Goal: Information Seeking & Learning: Learn about a topic

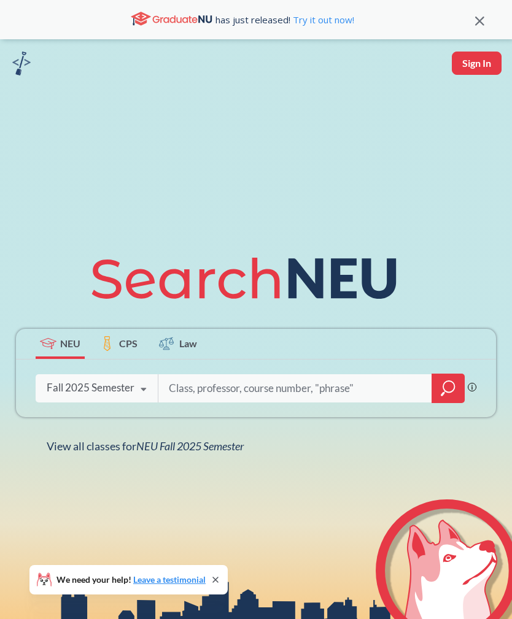
click at [221, 401] on input "search" at bounding box center [294, 388] width 255 height 26
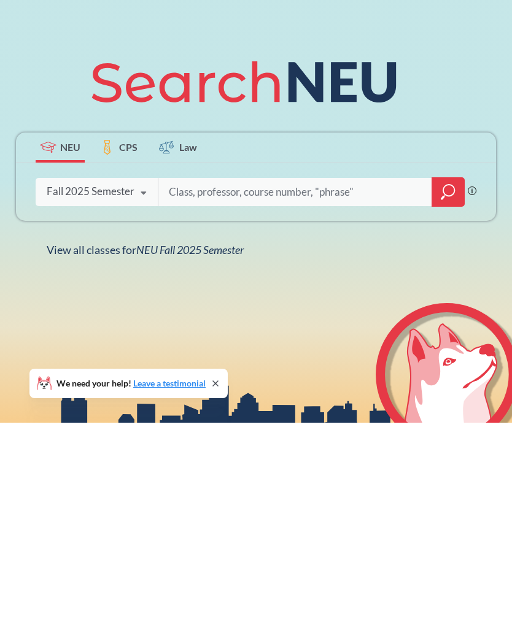
click at [72, 381] on div "Fall 2025 Semester" at bounding box center [91, 387] width 88 height 13
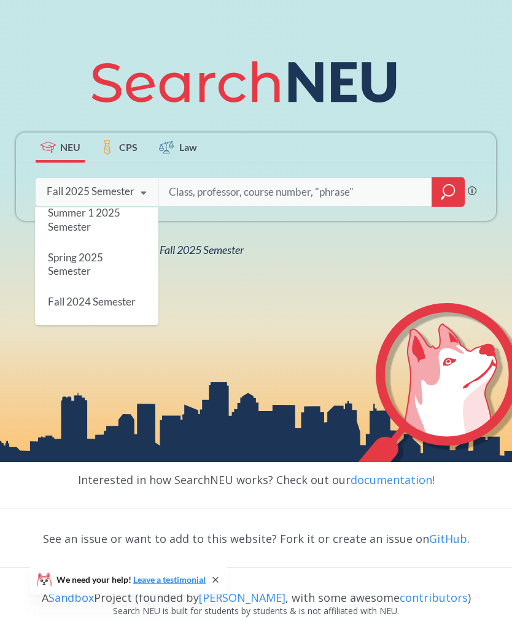
scroll to position [136, 0]
click at [62, 271] on span "Spring 2025 Semester" at bounding box center [75, 258] width 55 height 26
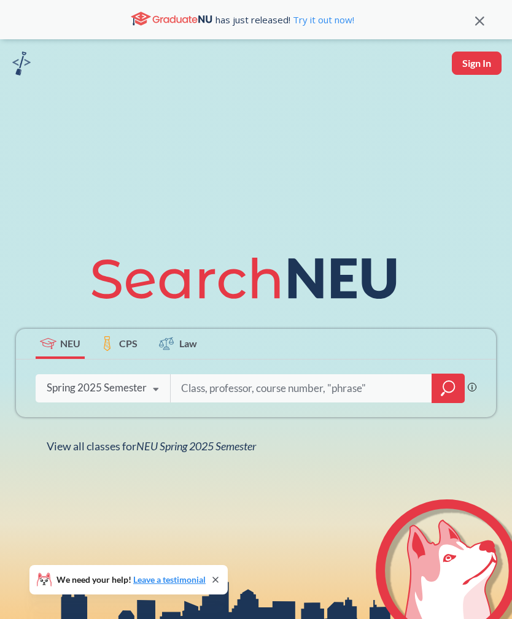
click at [231, 401] on input "search" at bounding box center [301, 388] width 243 height 26
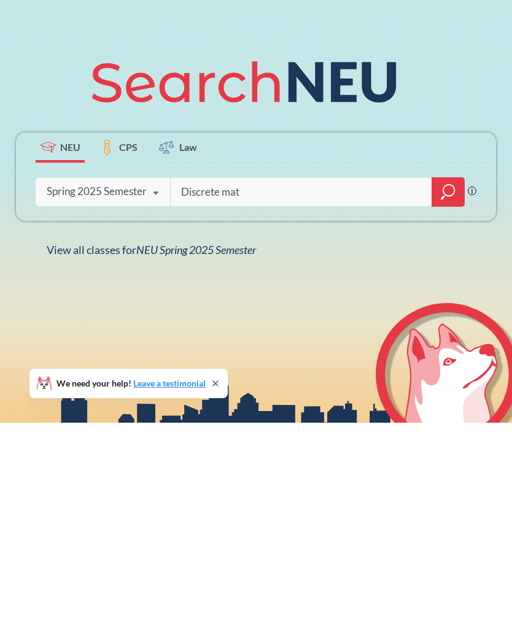
type input "Discrete math"
click at [455, 380] on icon "magnifying glass" at bounding box center [448, 388] width 15 height 17
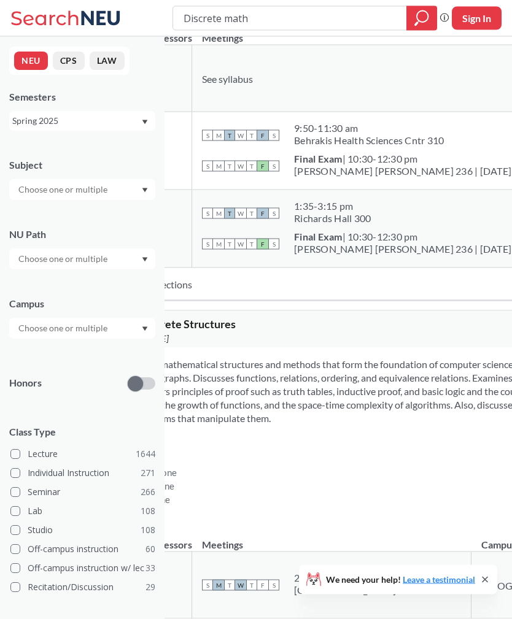
scroll to position [1610, 0]
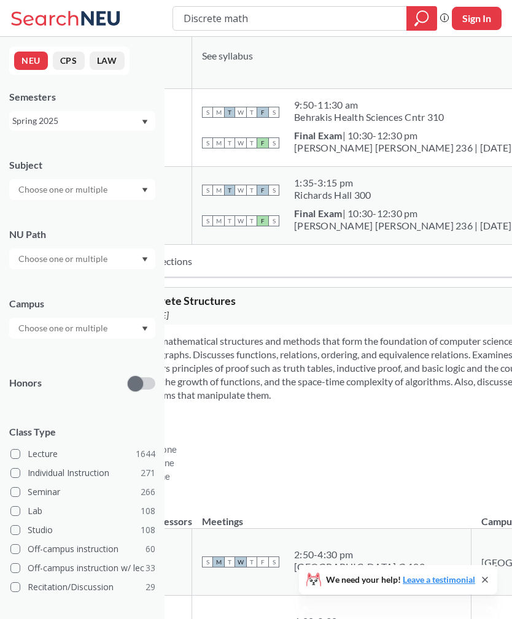
click at [199, 277] on td "New available sections" at bounding box center [392, 261] width 611 height 33
click at [192, 277] on td "New available sections" at bounding box center [392, 261] width 611 height 33
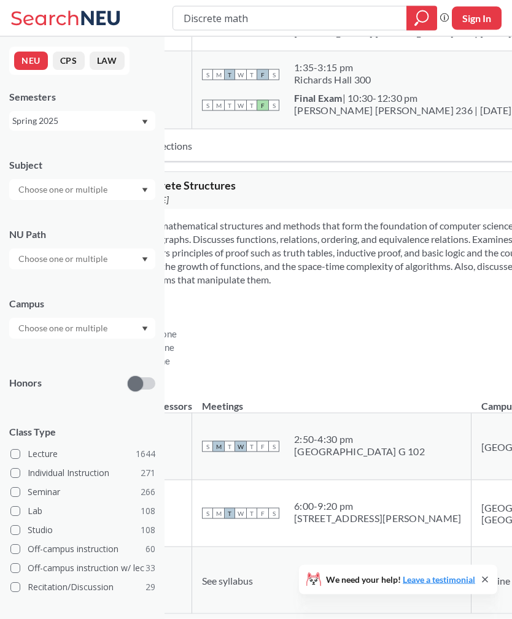
scroll to position [1797, 0]
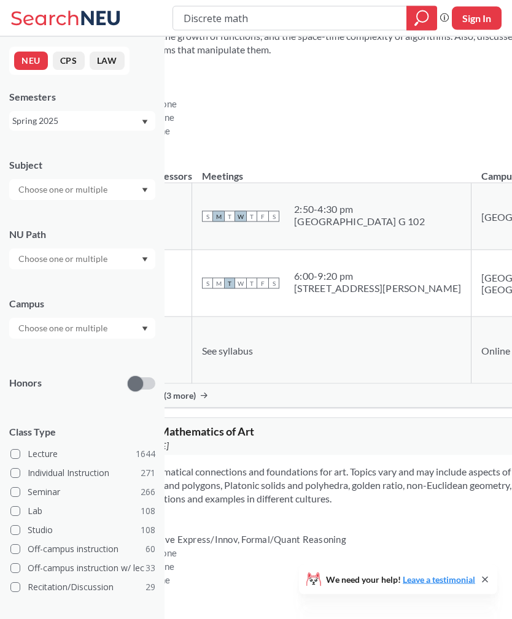
click at [199, 407] on div "Show all sections (3 more)" at bounding box center [421, 395] width 668 height 23
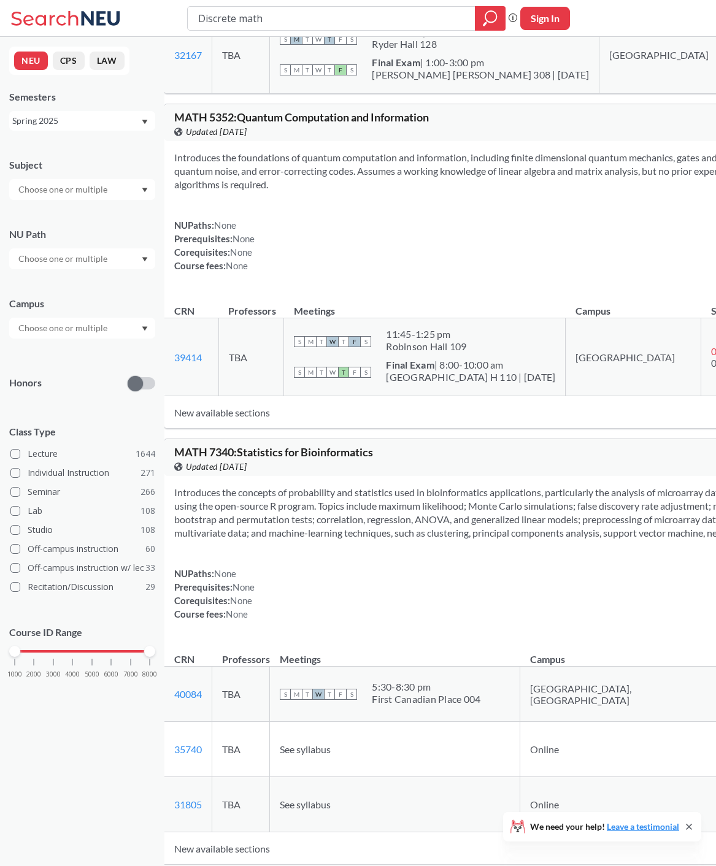
scroll to position [8800, 0]
